Goal: Manage account settings

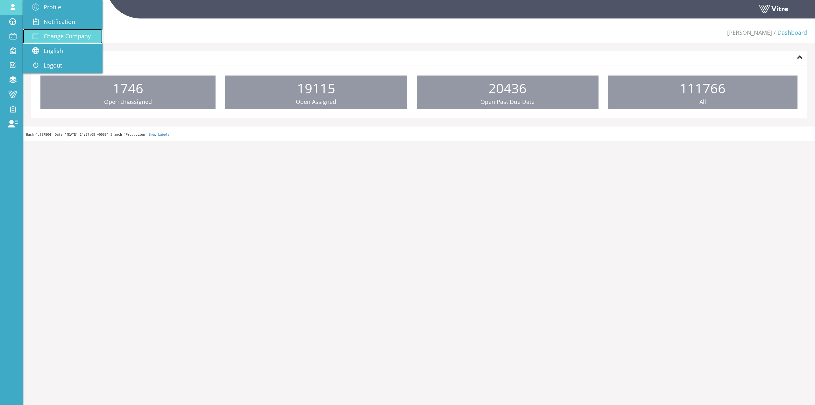
click at [74, 39] on span "Change Company" at bounding box center [67, 36] width 47 height 8
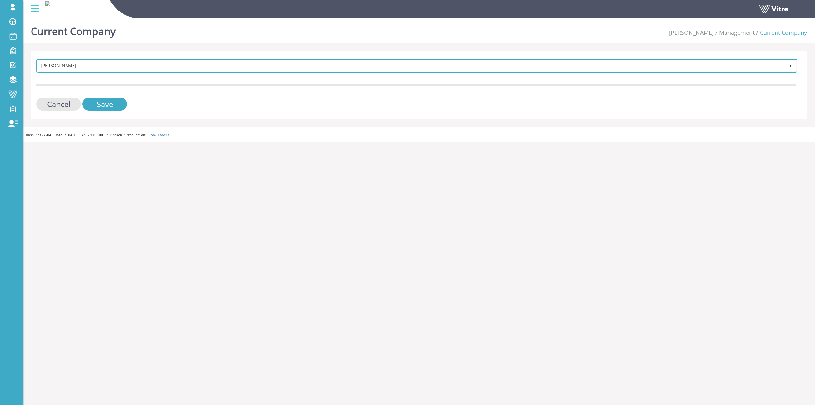
click at [222, 69] on span "Strauss Israel" at bounding box center [410, 65] width 747 height 11
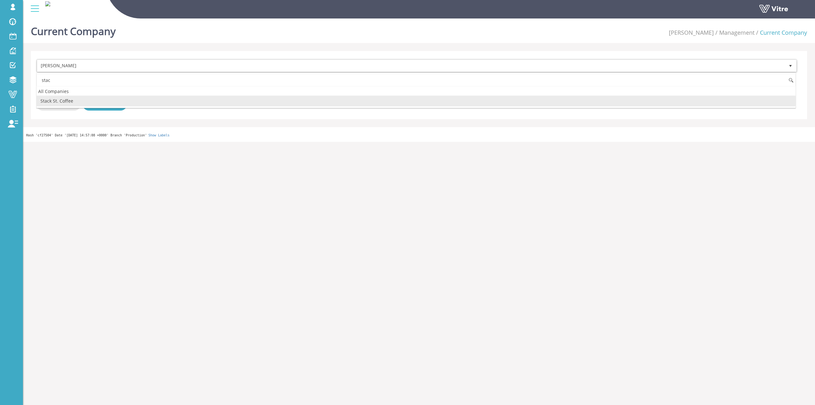
click at [75, 103] on li "Stack St. Coffee" at bounding box center [416, 100] width 759 height 11
type input "stac"
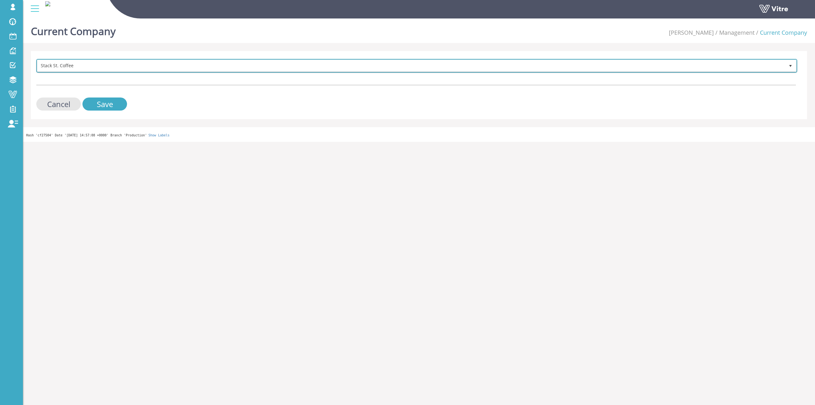
click at [110, 64] on span "Stack St. Coffee" at bounding box center [410, 65] width 747 height 11
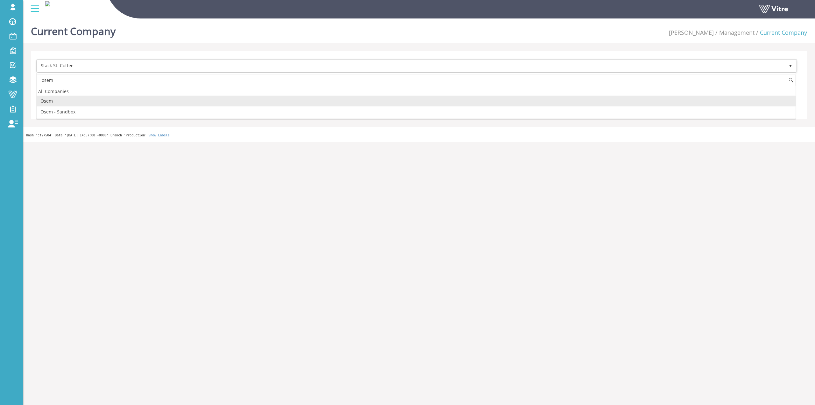
click at [57, 101] on li "Osem" at bounding box center [416, 100] width 759 height 11
type input "osem"
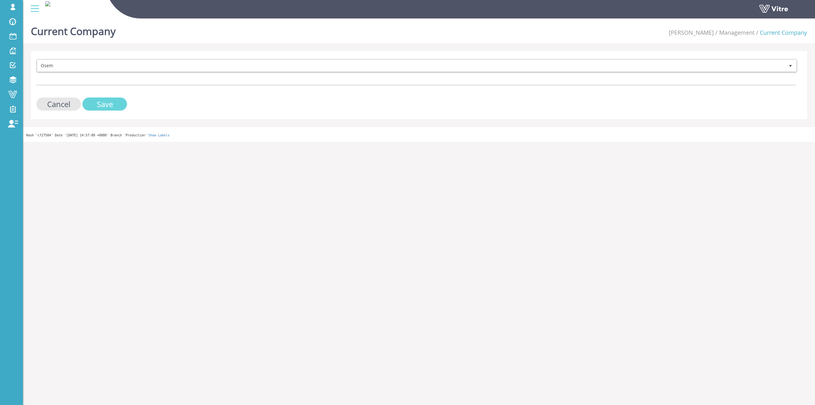
click at [105, 102] on input "Save" at bounding box center [104, 103] width 45 height 13
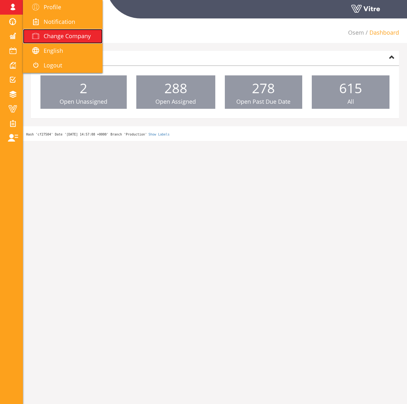
click at [52, 33] on span "Change Company" at bounding box center [67, 36] width 47 height 8
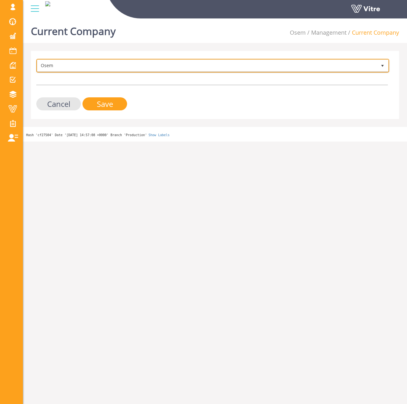
click at [101, 65] on span "Osem" at bounding box center [206, 65] width 339 height 11
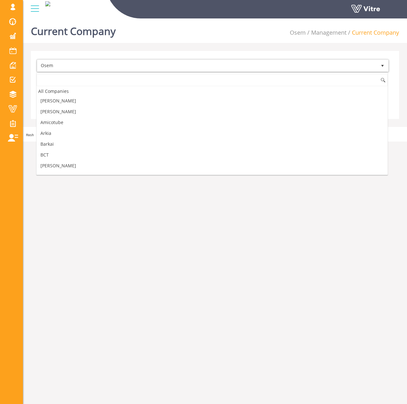
scroll to position [550, 0]
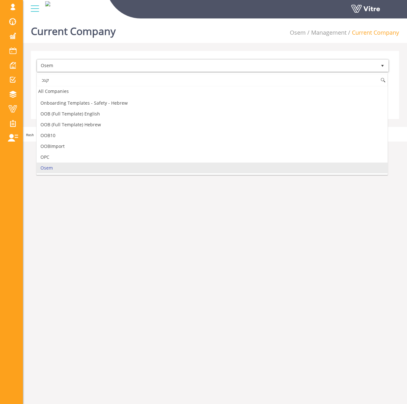
click at [87, 81] on input "קגכ" at bounding box center [212, 80] width 351 height 12
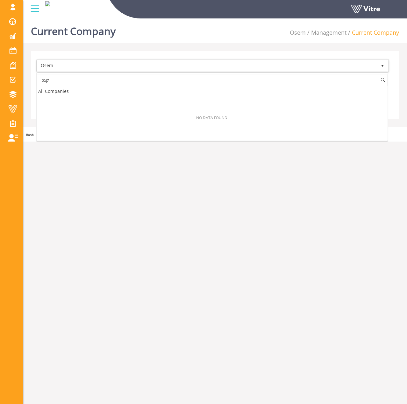
scroll to position [0, 0]
click at [87, 81] on input "קגכ" at bounding box center [212, 80] width 351 height 12
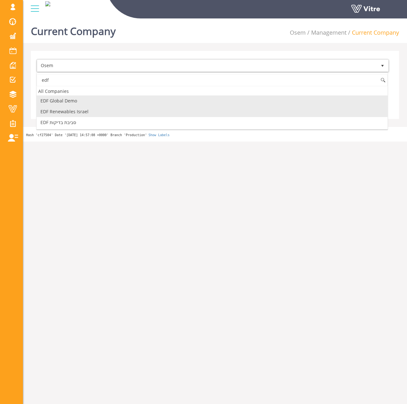
click at [75, 111] on li "EDF Renewables Israel" at bounding box center [212, 111] width 351 height 11
type input "edf"
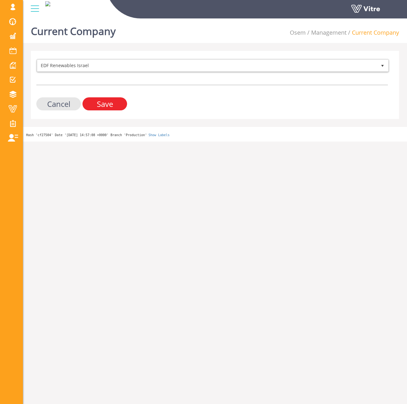
click at [93, 102] on input "Save" at bounding box center [104, 103] width 45 height 13
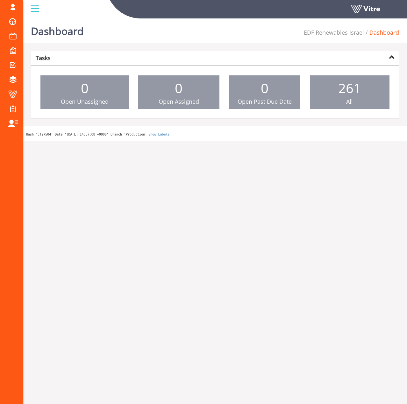
click at [244, 141] on html "[EMAIL_ADDRESS][DOMAIN_NAME] Profile Notification Change Company English Englis…" at bounding box center [203, 70] width 407 height 141
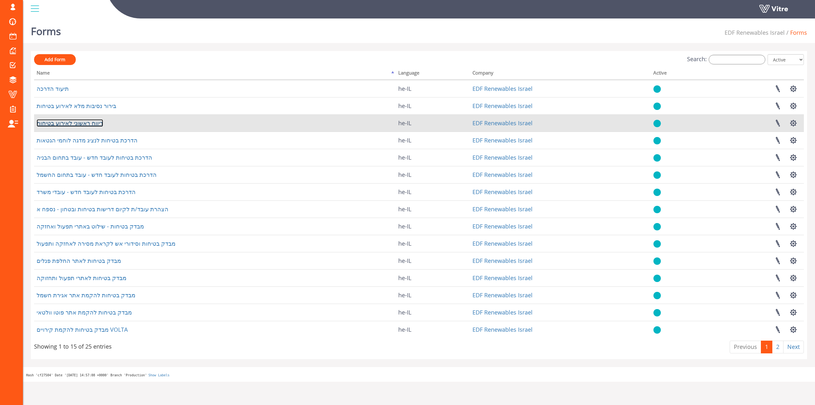
click at [85, 120] on link "דיווח ראשוני לאירוע בטיחות" at bounding box center [70, 123] width 67 height 8
